Goal: Task Accomplishment & Management: Use online tool/utility

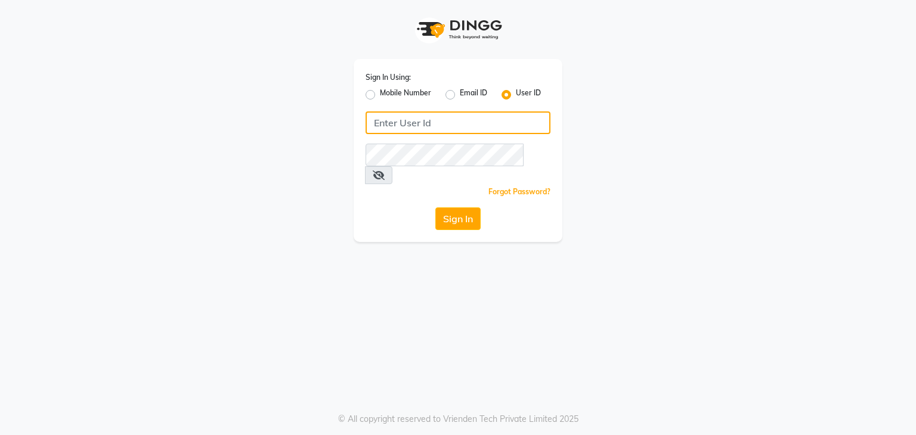
click at [400, 127] on input "Username" at bounding box center [458, 123] width 185 height 23
type input "PH"
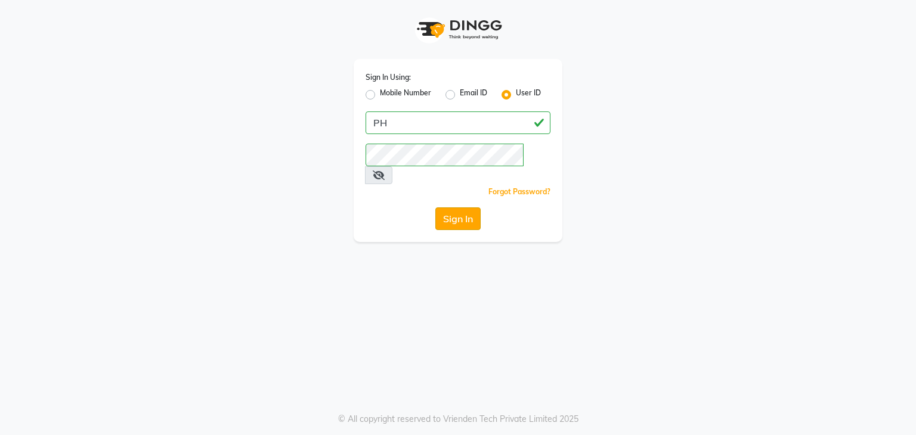
click at [462, 208] on button "Sign In" at bounding box center [457, 219] width 45 height 23
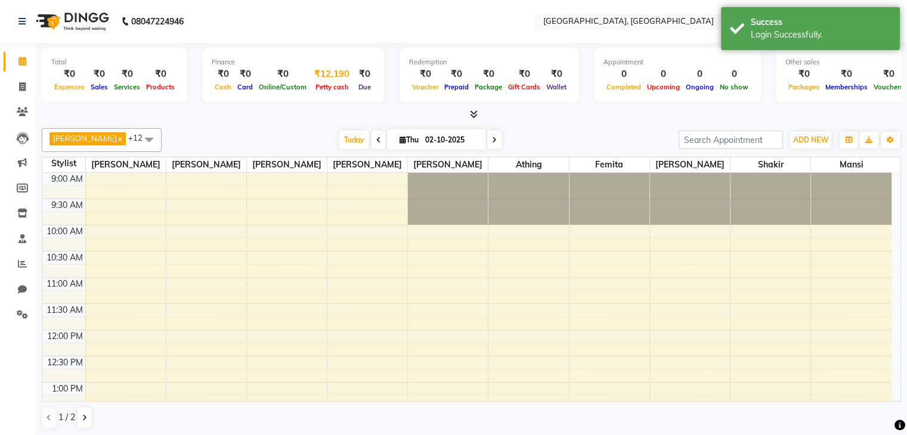
click at [315, 72] on div "₹12,190" at bounding box center [331, 74] width 45 height 14
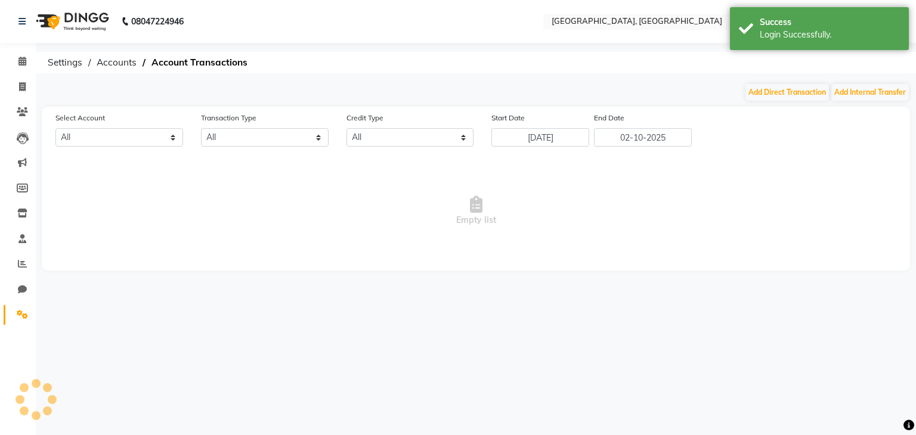
select select "5717"
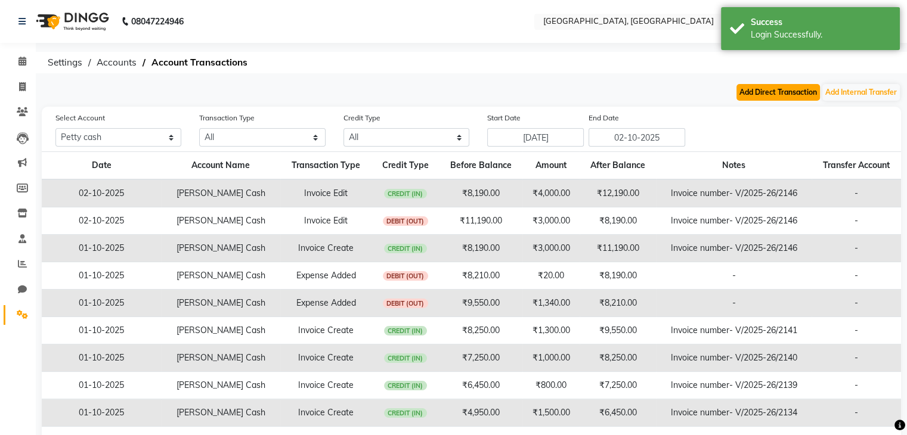
click at [784, 94] on button "Add Direct Transaction" at bounding box center [777, 92] width 83 height 17
select select "direct"
select select "5717"
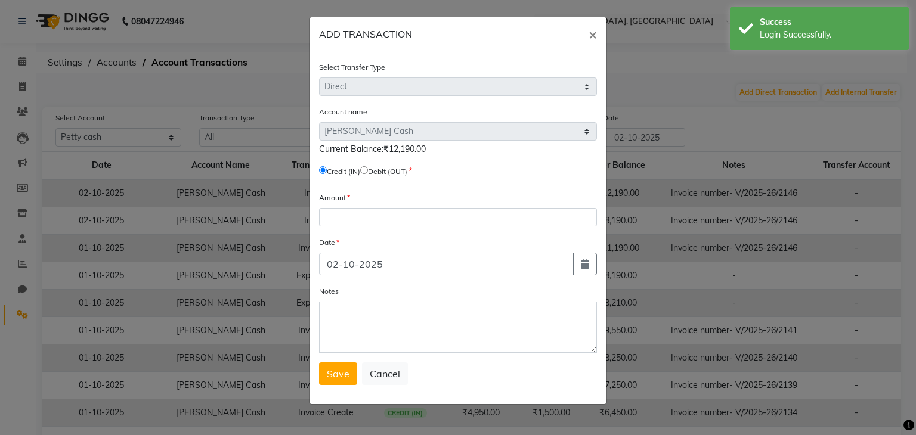
click at [367, 172] on input "radio" at bounding box center [364, 170] width 8 height 8
radio input "true"
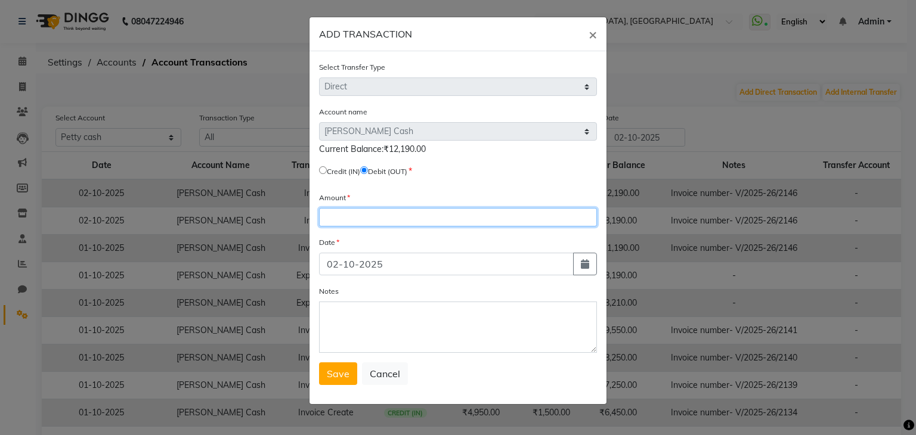
click at [341, 216] on input "number" at bounding box center [458, 217] width 278 height 18
type input "12190"
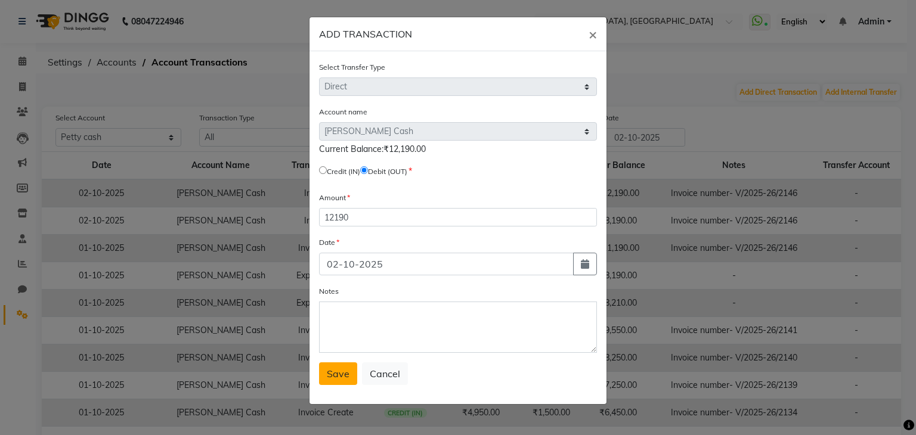
click at [329, 384] on button "Save" at bounding box center [338, 374] width 38 height 23
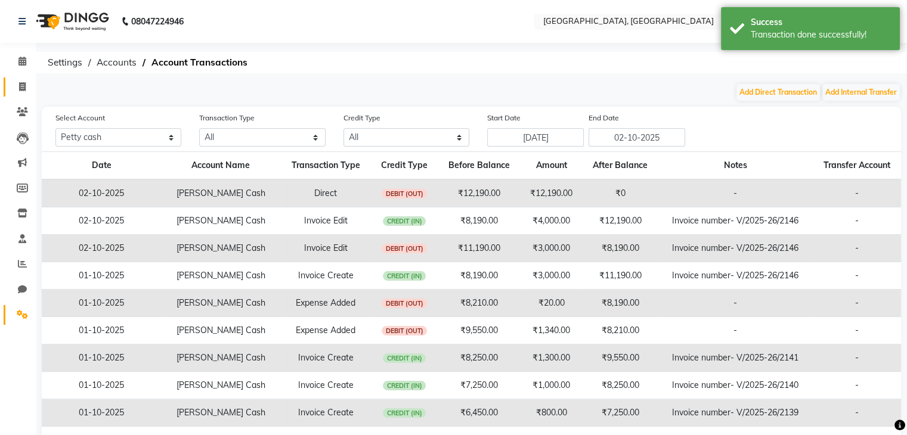
click at [16, 78] on link "Invoice" at bounding box center [18, 88] width 29 height 20
select select "service"
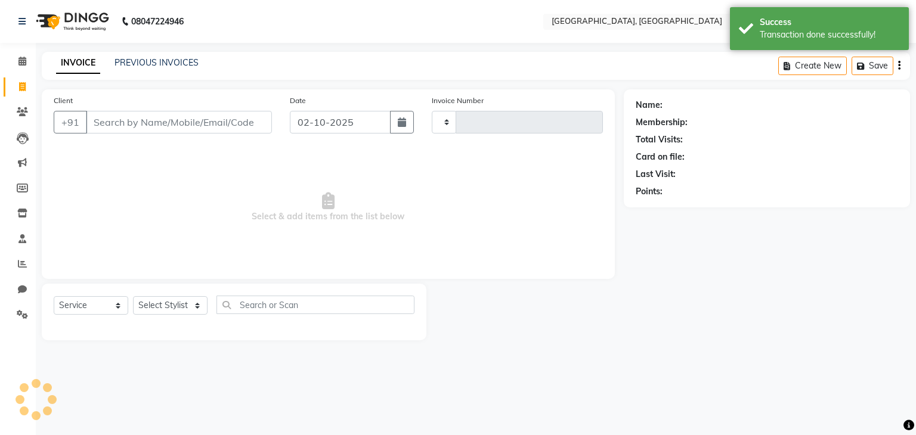
type input "2147"
select select "6682"
click at [14, 66] on span at bounding box center [22, 62] width 21 height 14
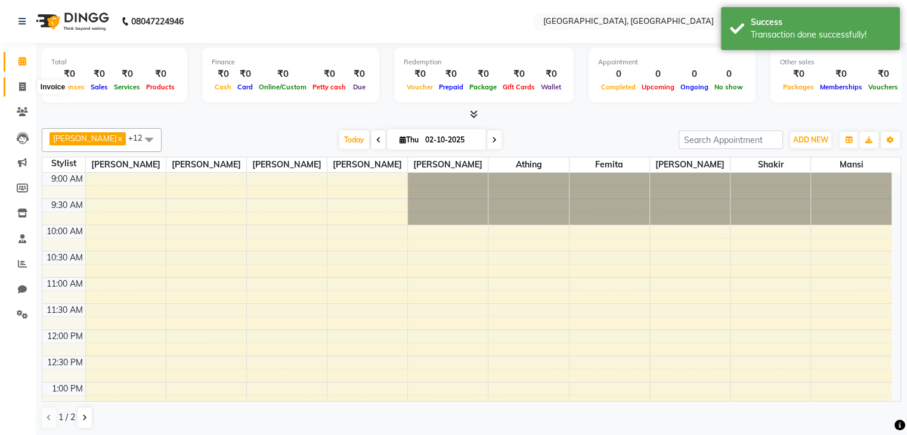
click at [27, 92] on span at bounding box center [22, 88] width 21 height 14
select select "6682"
select select "service"
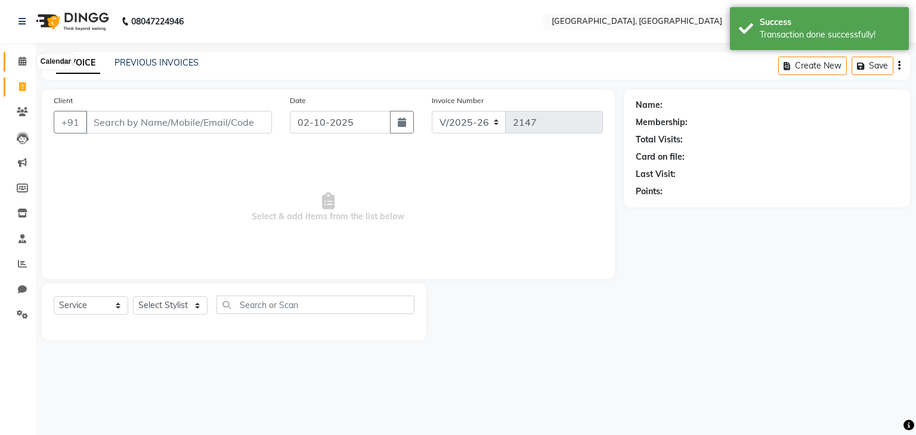
click at [16, 57] on span at bounding box center [22, 62] width 21 height 14
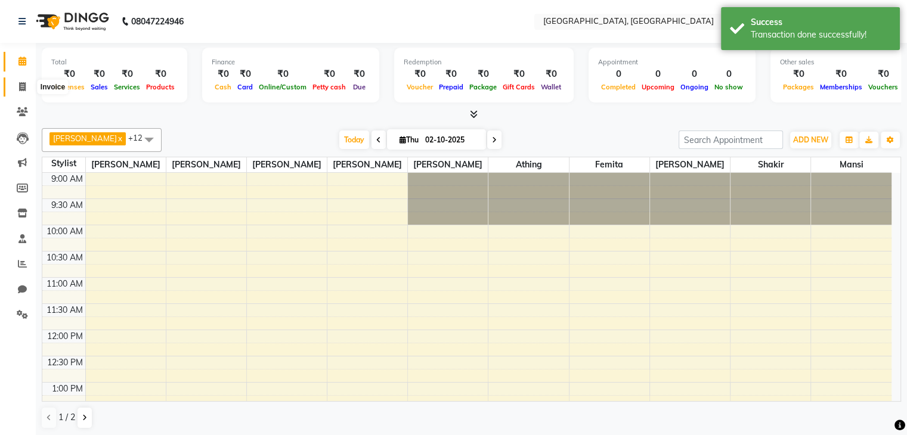
click at [22, 88] on icon at bounding box center [22, 86] width 7 height 9
select select "6682"
select select "service"
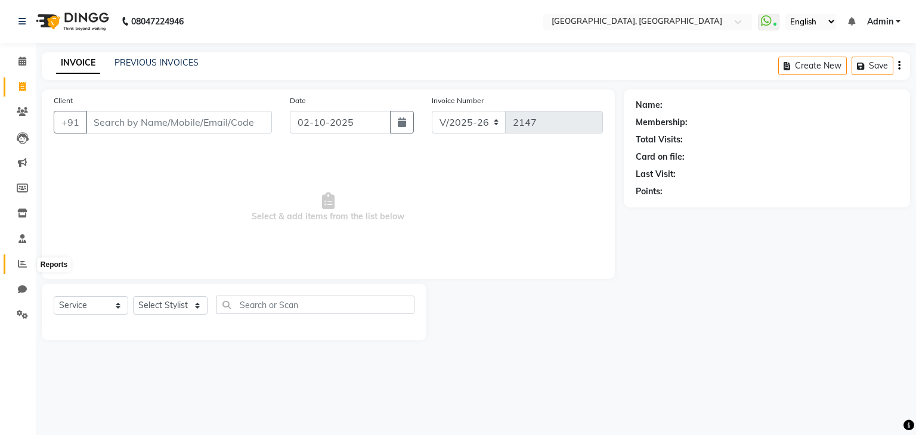
click at [18, 262] on icon at bounding box center [22, 263] width 9 height 9
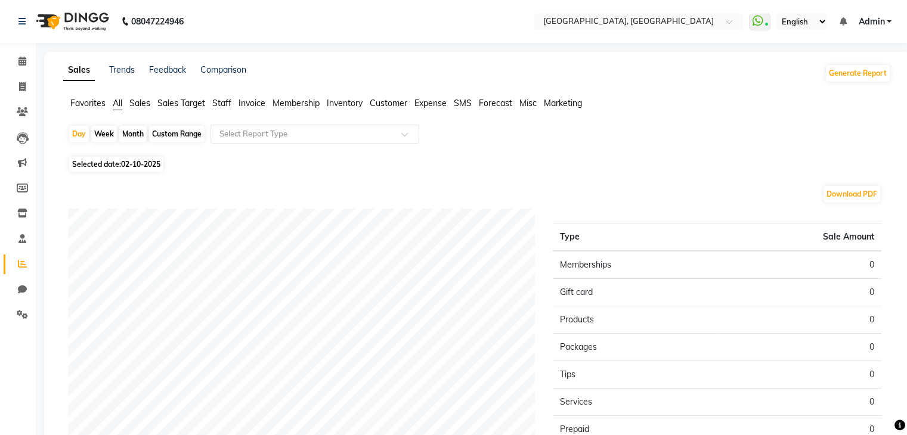
click at [216, 103] on span "Staff" at bounding box center [221, 103] width 19 height 11
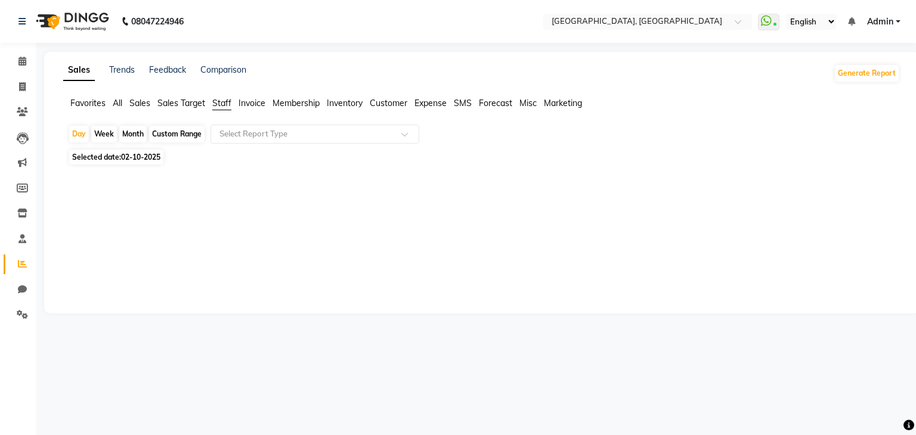
click at [127, 158] on span "02-10-2025" at bounding box center [140, 157] width 39 height 9
select select "10"
select select "2025"
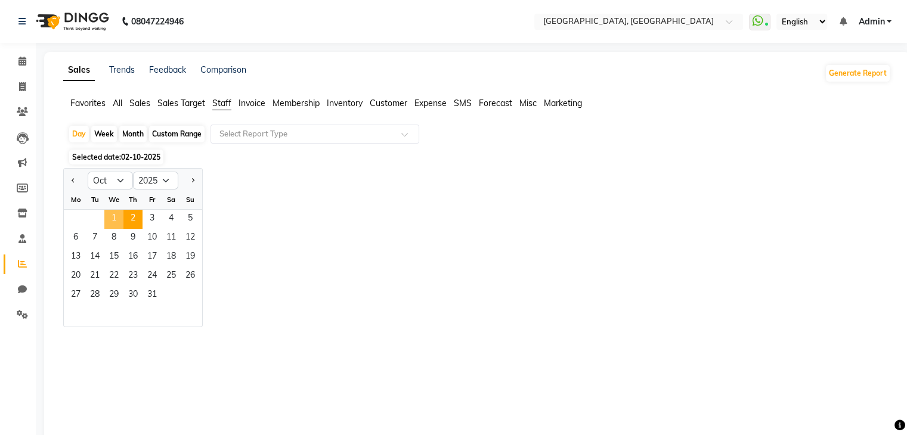
click at [107, 216] on span "1" at bounding box center [113, 219] width 19 height 19
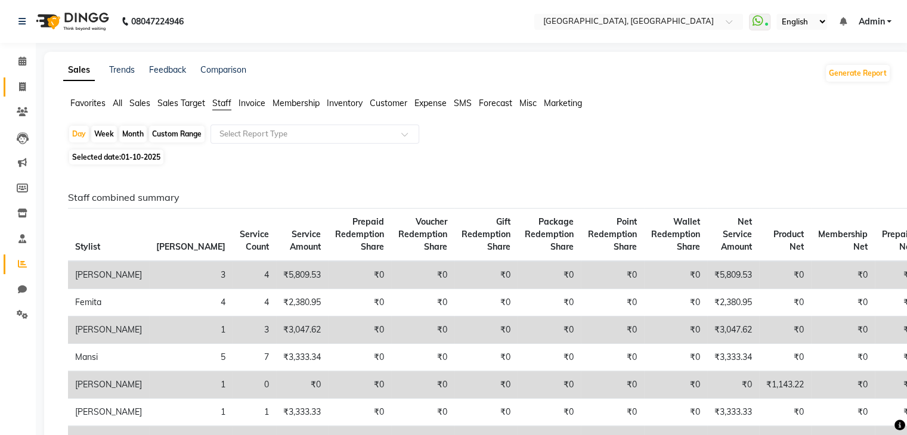
click at [23, 94] on link "Invoice" at bounding box center [18, 88] width 29 height 20
select select "6682"
select select "service"
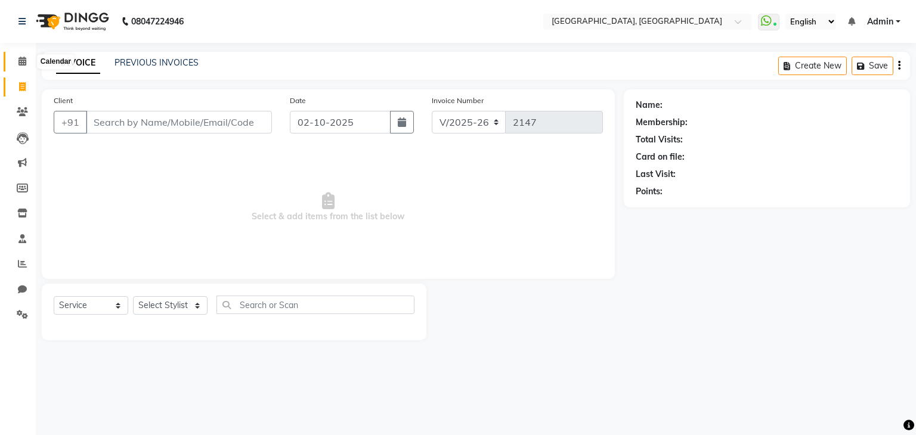
click at [17, 67] on span at bounding box center [22, 62] width 21 height 14
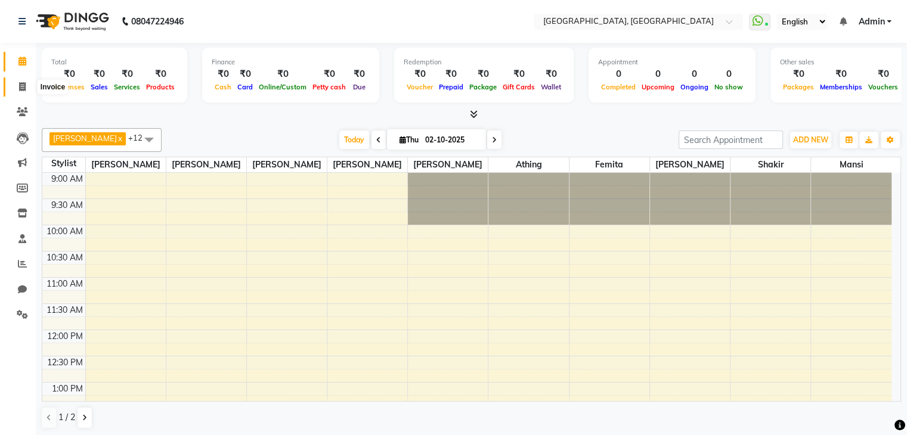
click at [13, 84] on span at bounding box center [22, 88] width 21 height 14
select select "6682"
select select "service"
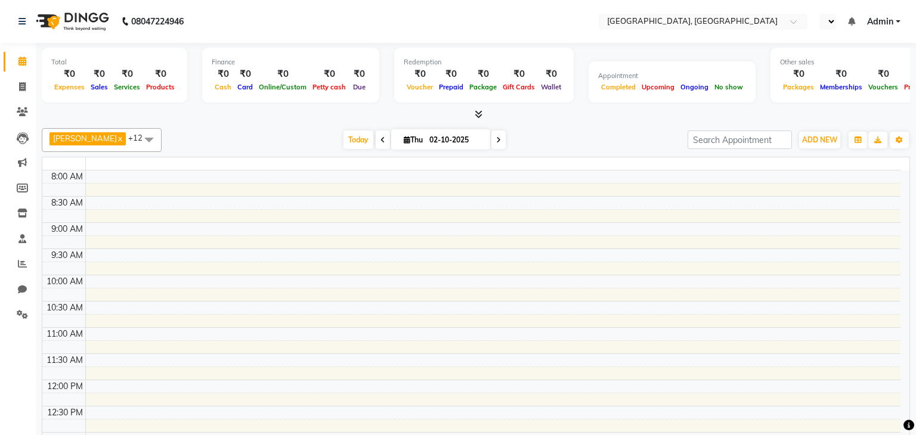
select select "en"
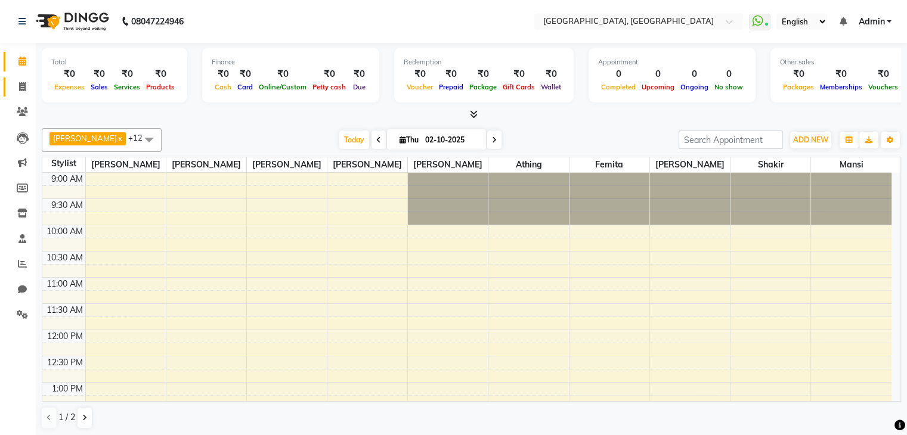
click at [21, 92] on span at bounding box center [22, 88] width 21 height 14
select select "service"
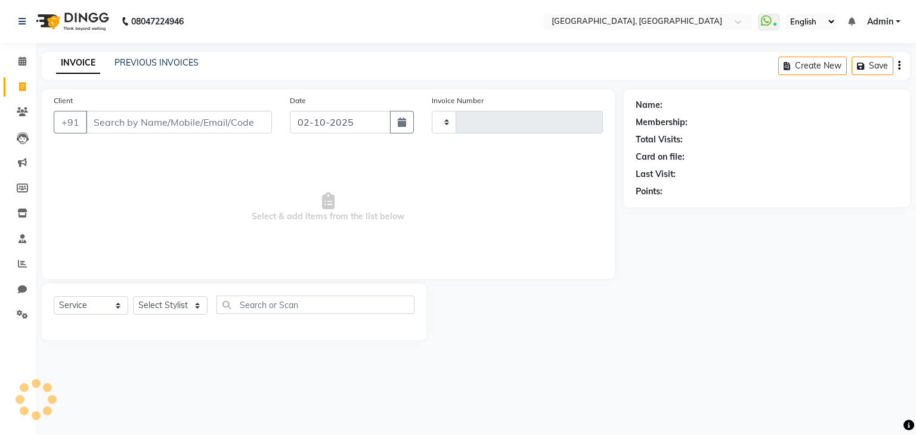
type input "2147"
select select "6682"
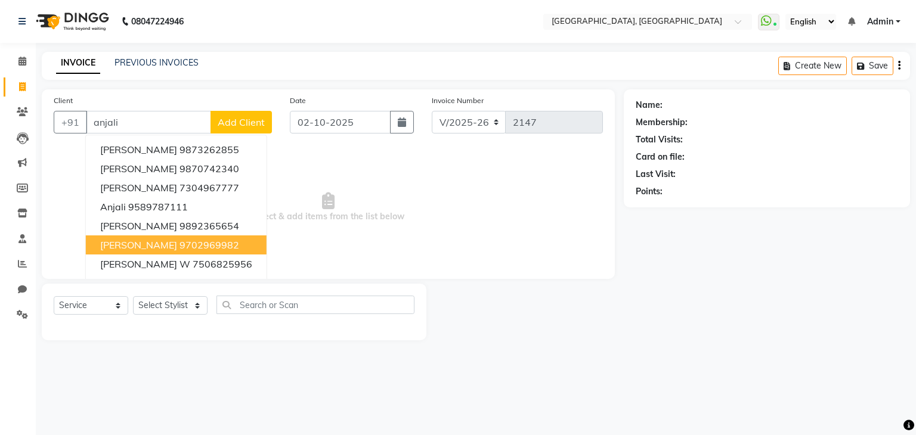
click at [140, 254] on button "Anjali W 9702969982" at bounding box center [176, 245] width 181 height 19
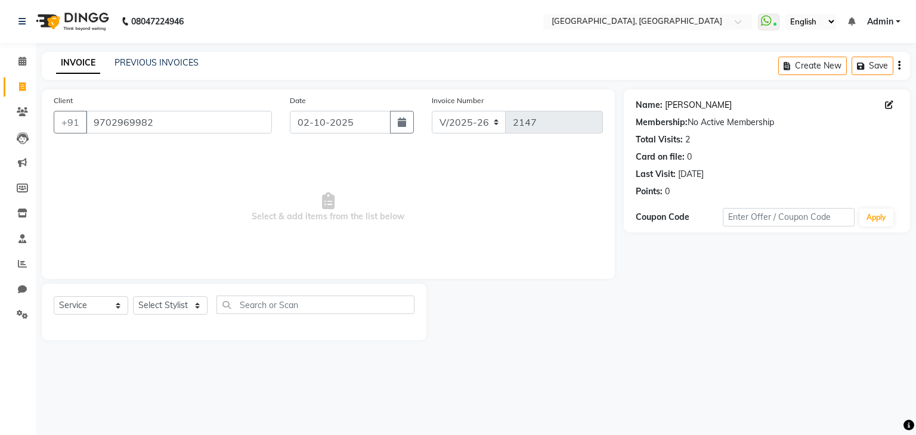
click at [687, 105] on link "[PERSON_NAME]" at bounding box center [698, 105] width 67 height 13
click at [212, 117] on input "9702969982" at bounding box center [179, 122] width 186 height 23
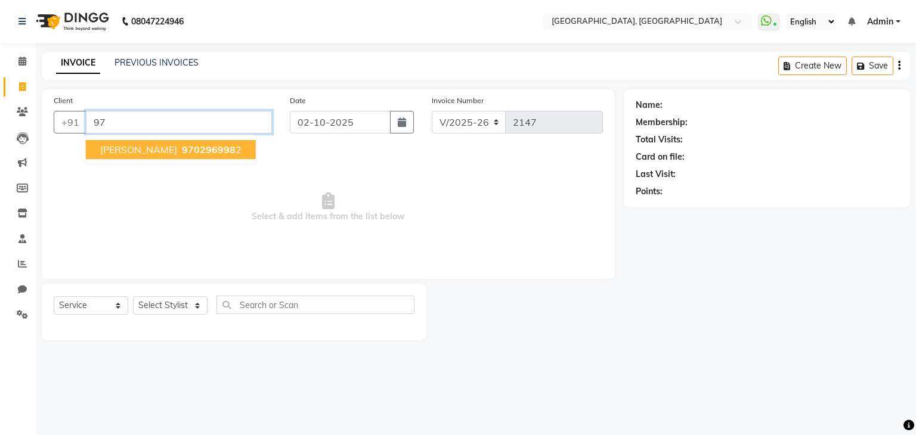
type input "9"
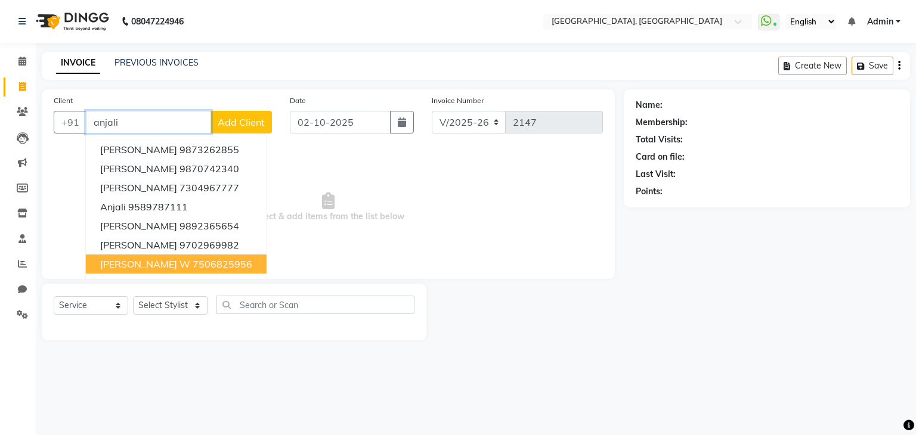
click at [193, 270] on ngb-highlight "7506825956" at bounding box center [223, 264] width 60 height 12
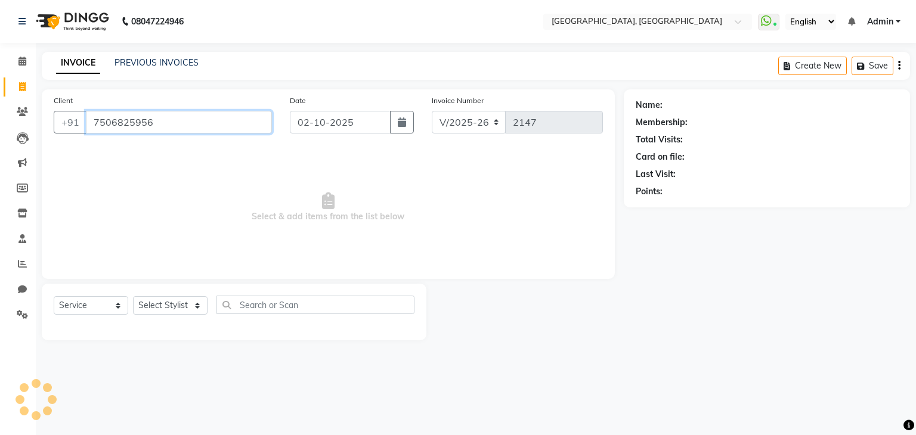
type input "7506825956"
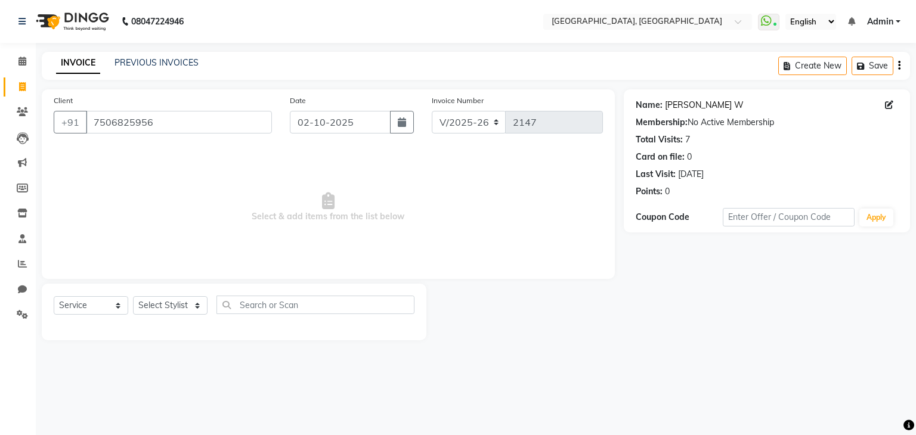
click at [671, 109] on link "[PERSON_NAME] W" at bounding box center [704, 105] width 79 height 13
click at [687, 107] on link "[PERSON_NAME] W" at bounding box center [704, 105] width 79 height 13
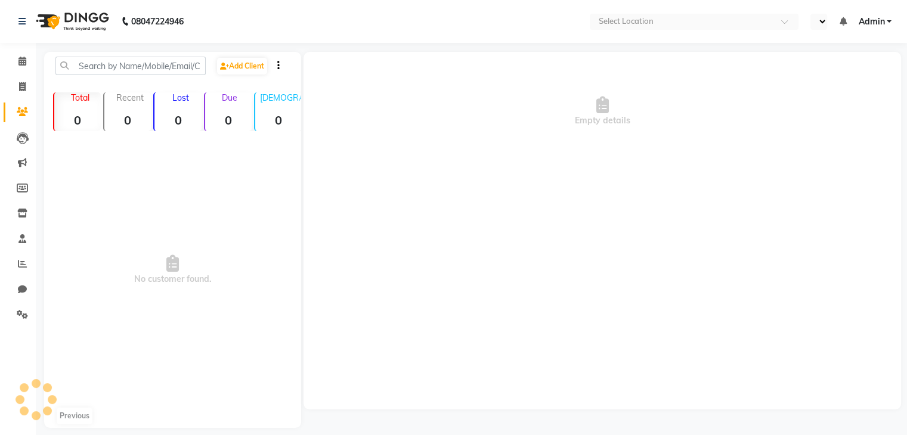
select select "en"
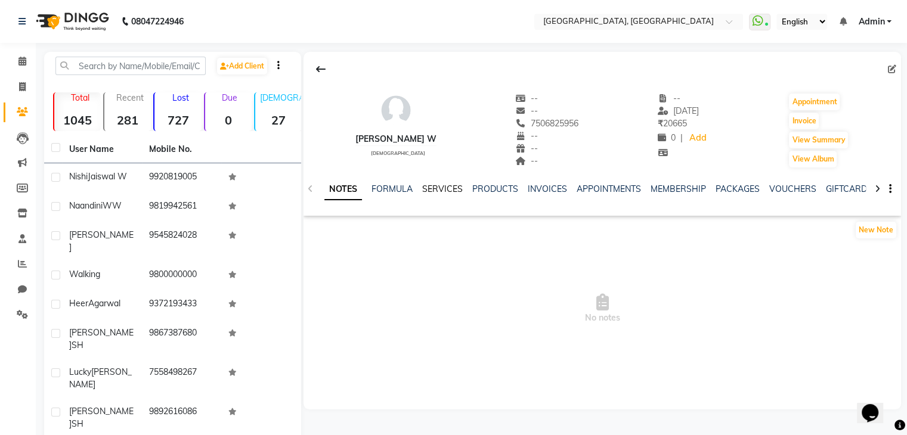
click at [437, 187] on link "SERVICES" at bounding box center [442, 189] width 41 height 11
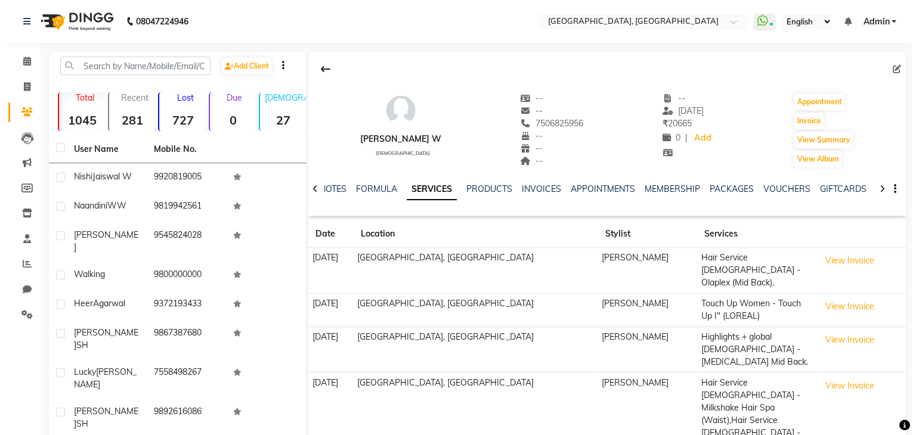
scroll to position [72, 0]
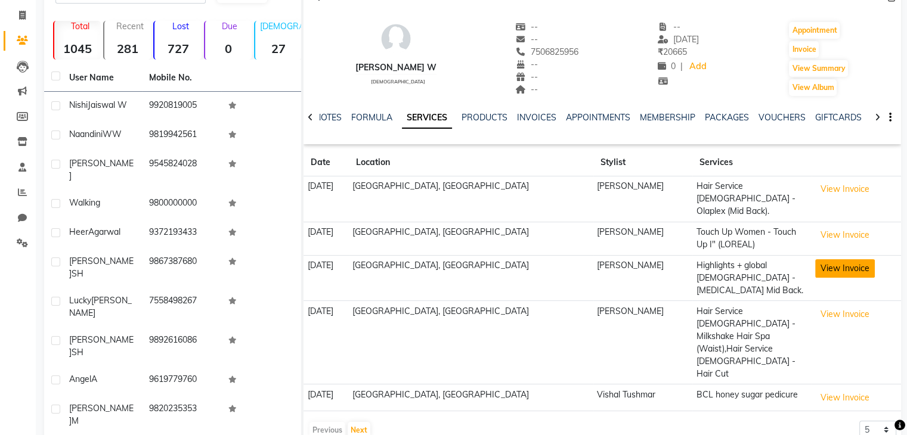
click at [815, 259] on button "View Invoice" at bounding box center [845, 268] width 60 height 18
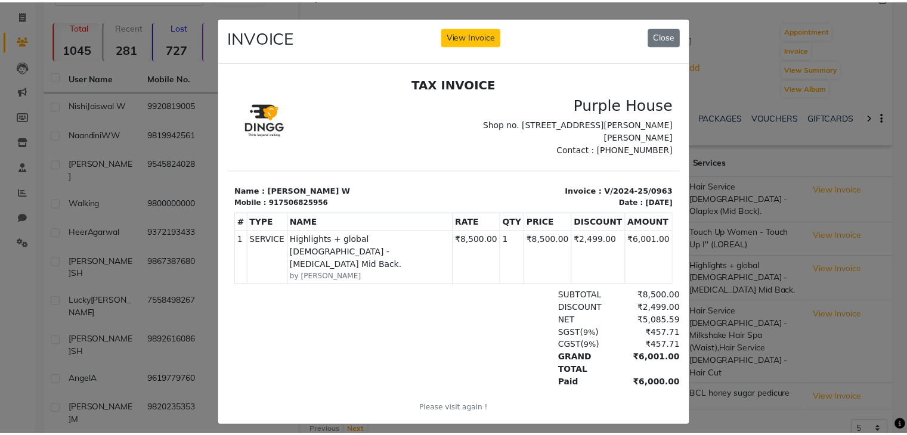
scroll to position [0, 0]
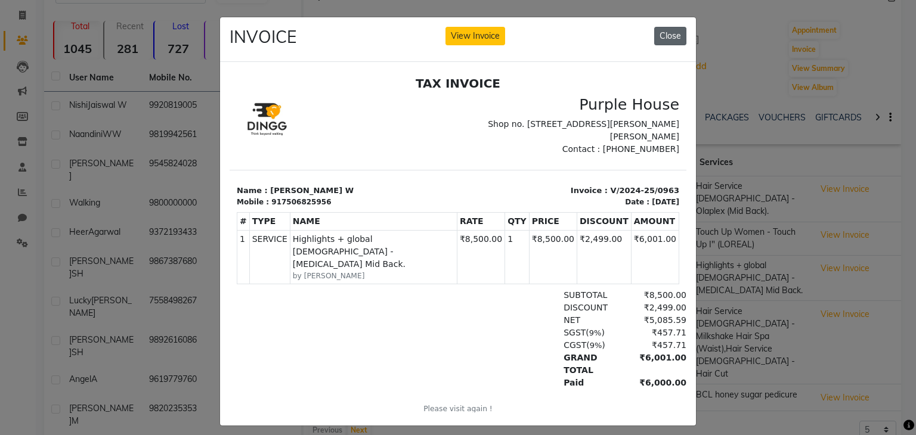
click at [657, 30] on button "Close" at bounding box center [670, 36] width 32 height 18
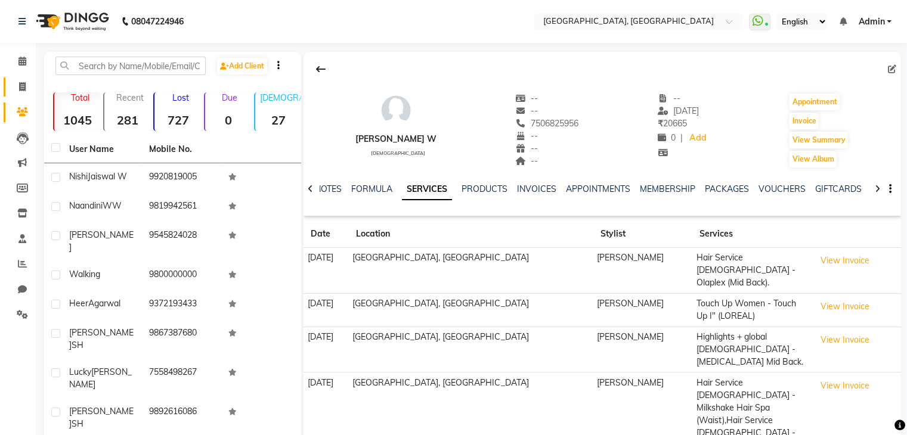
click at [19, 96] on link "Invoice" at bounding box center [18, 88] width 29 height 20
select select "6682"
select select "service"
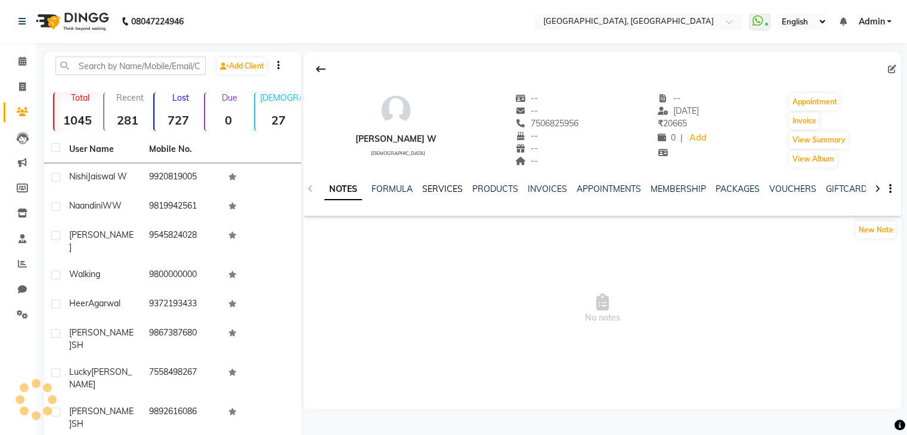
click at [444, 185] on link "SERVICES" at bounding box center [442, 189] width 41 height 11
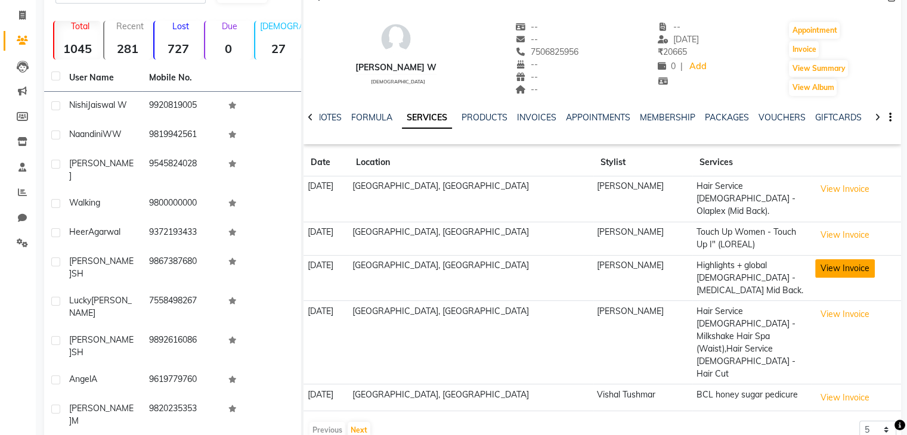
click at [823, 259] on button "View Invoice" at bounding box center [845, 268] width 60 height 18
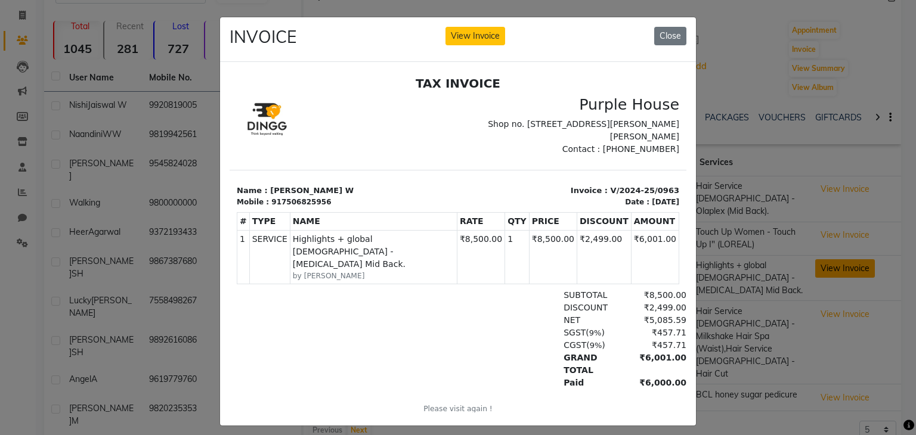
scroll to position [10, 0]
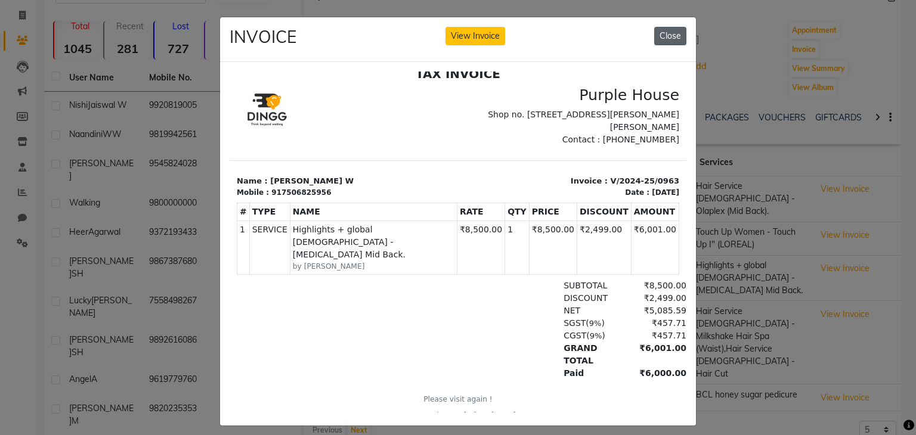
click at [661, 39] on button "Close" at bounding box center [670, 36] width 32 height 18
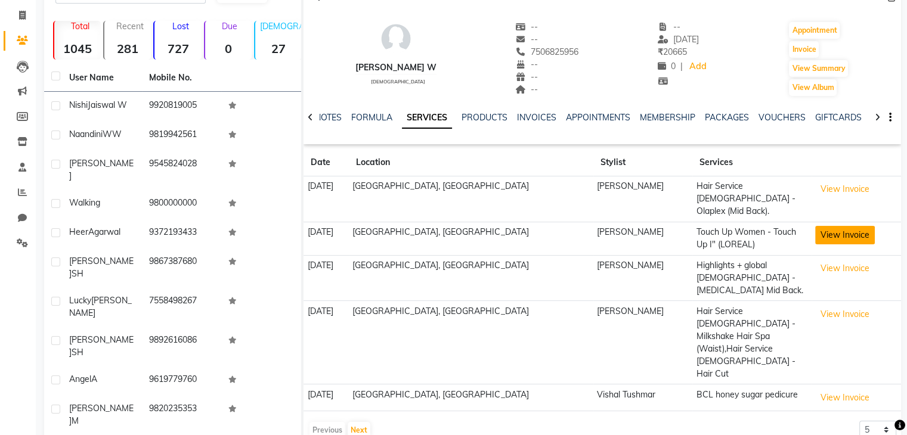
click at [826, 231] on button "View Invoice" at bounding box center [845, 235] width 60 height 18
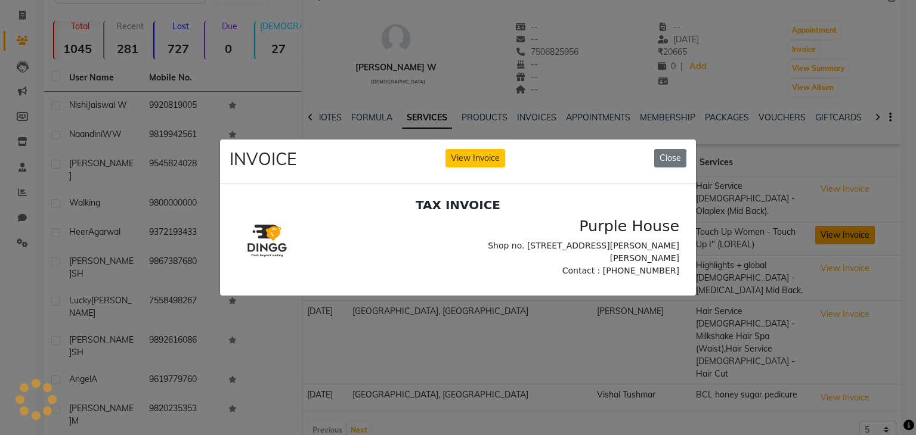
scroll to position [0, 0]
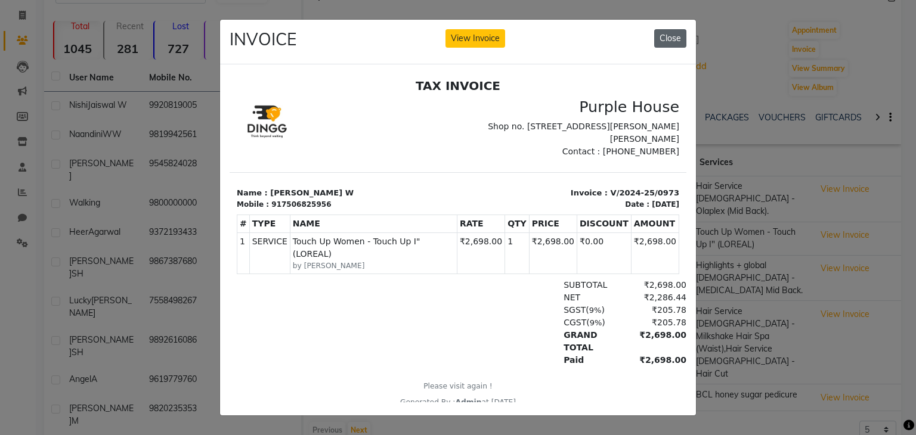
click at [671, 33] on button "Close" at bounding box center [670, 38] width 32 height 18
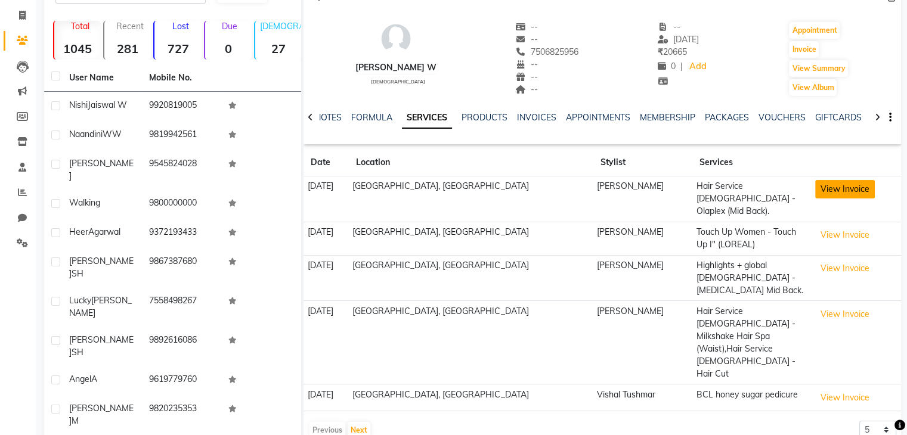
click at [818, 188] on button "View Invoice" at bounding box center [845, 189] width 60 height 18
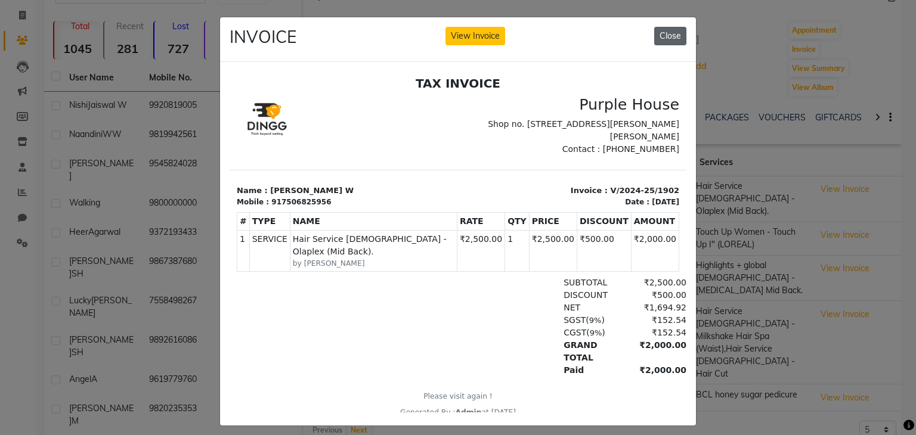
click at [661, 32] on button "Close" at bounding box center [670, 36] width 32 height 18
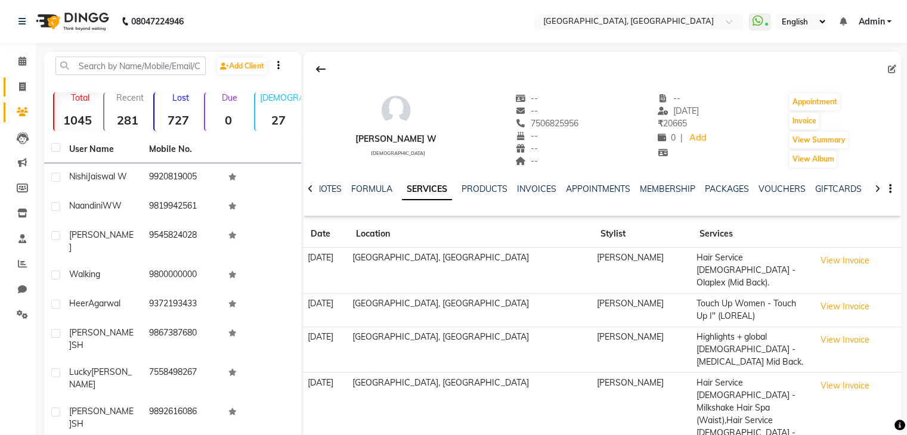
click at [27, 81] on span at bounding box center [22, 88] width 21 height 14
select select "service"
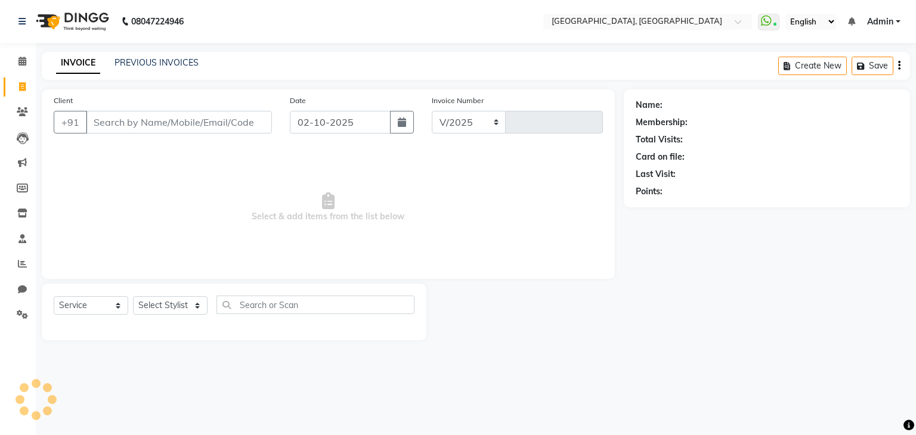
select select "6682"
type input "2147"
